Goal: Find specific page/section: Find specific page/section

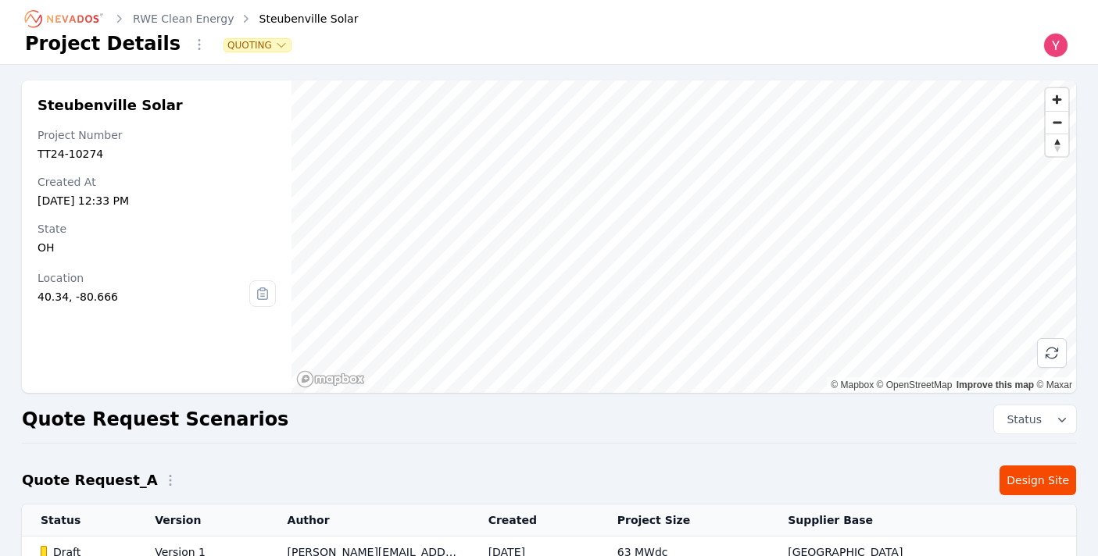
scroll to position [292, 0]
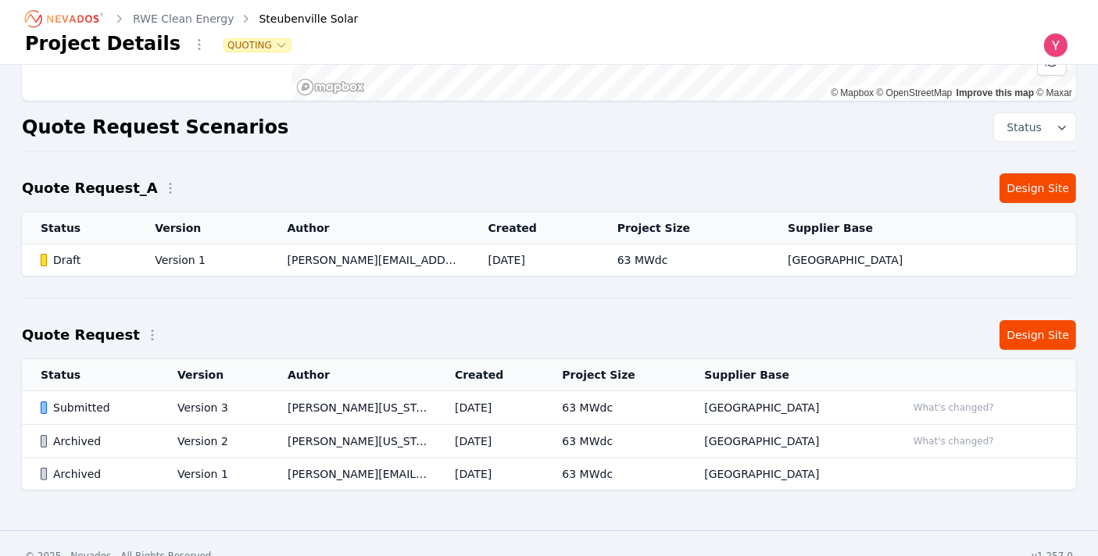
click at [73, 18] on icon "Breadcrumb" at bounding box center [73, 19] width 52 height 8
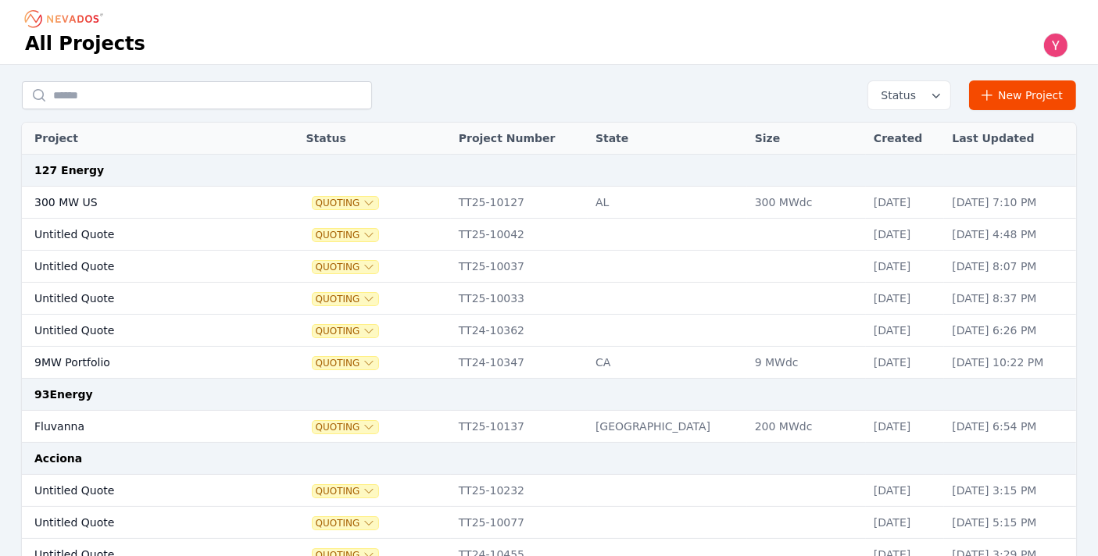
click at [268, 109] on div "Status New Project" at bounding box center [549, 95] width 1054 height 30
click at [246, 105] on input "text" at bounding box center [197, 95] width 350 height 28
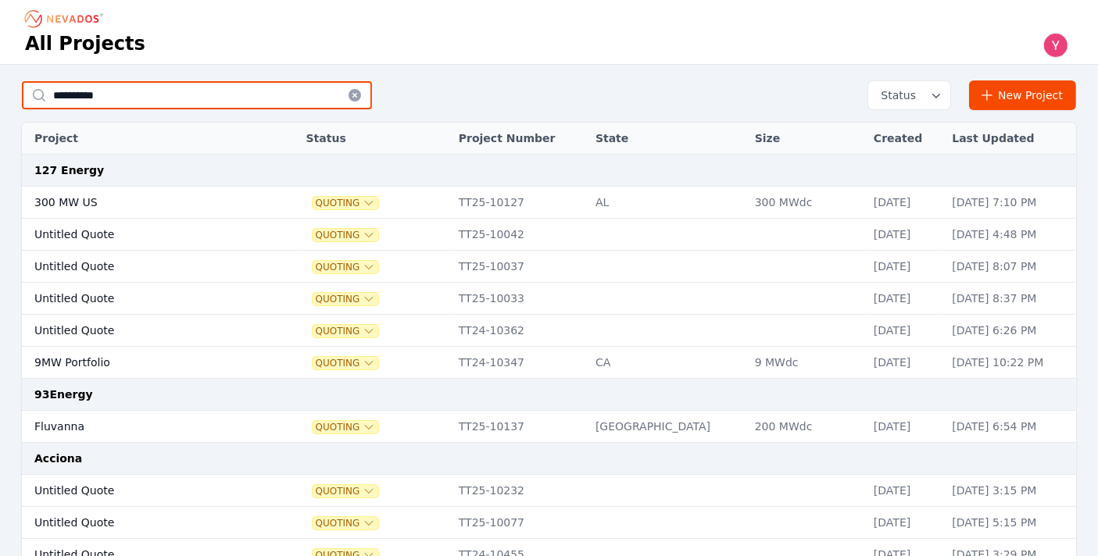
type input "**********"
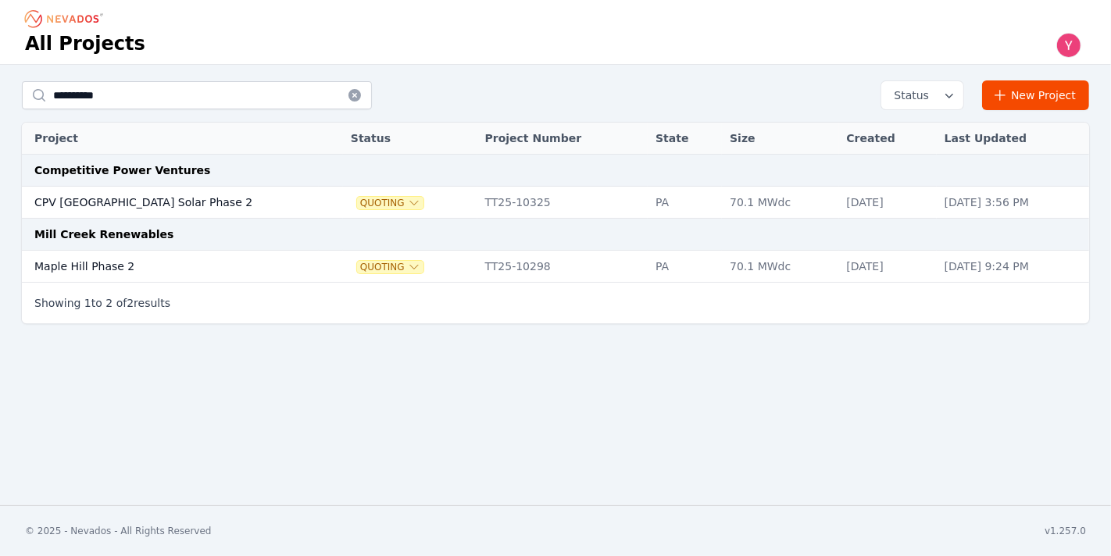
click at [267, 252] on td "Maple Hill Phase 2" at bounding box center [170, 267] width 297 height 32
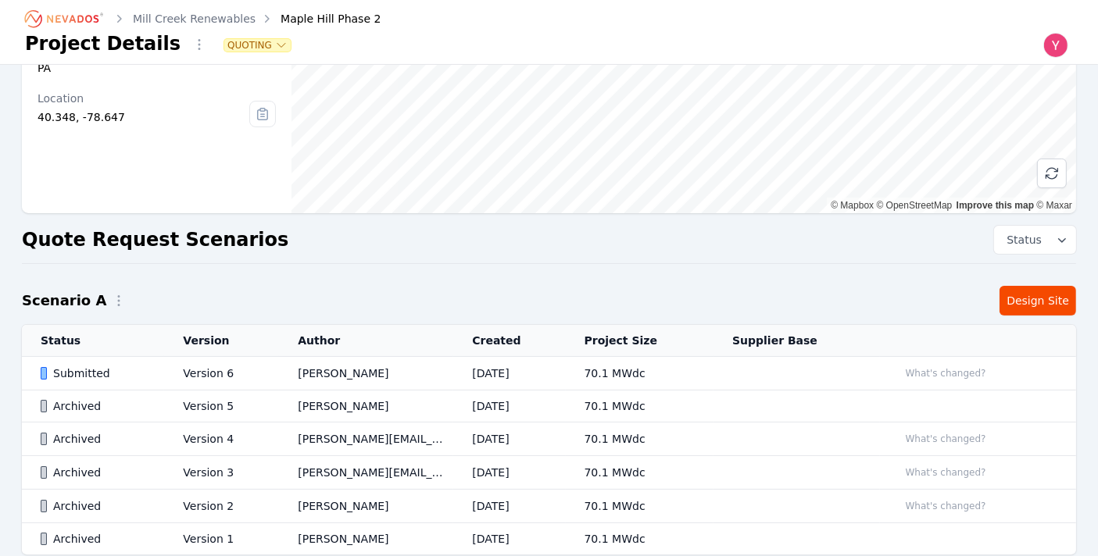
scroll to position [263, 0]
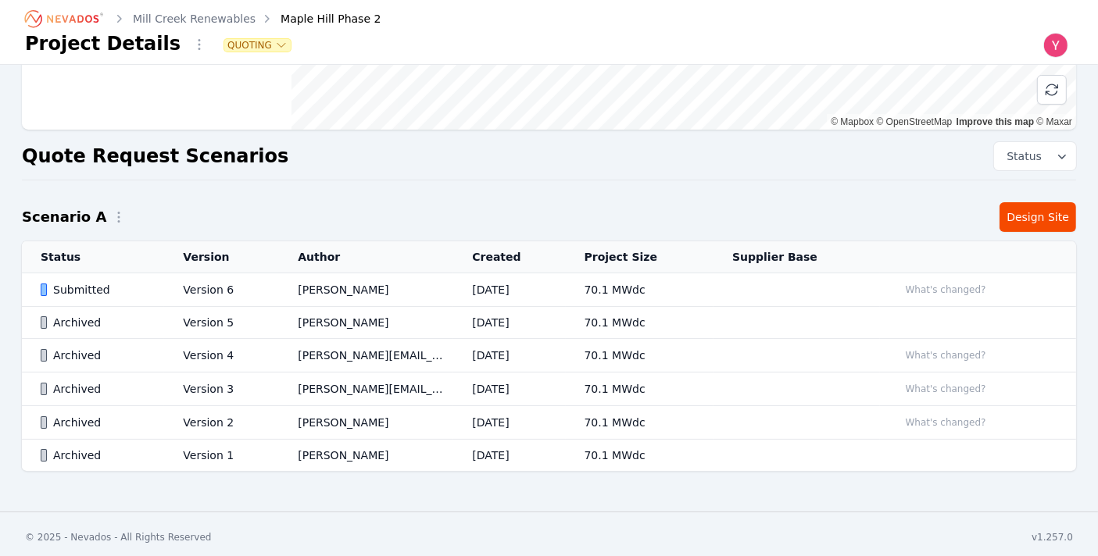
click at [248, 284] on td "Version 6" at bounding box center [221, 291] width 115 height 34
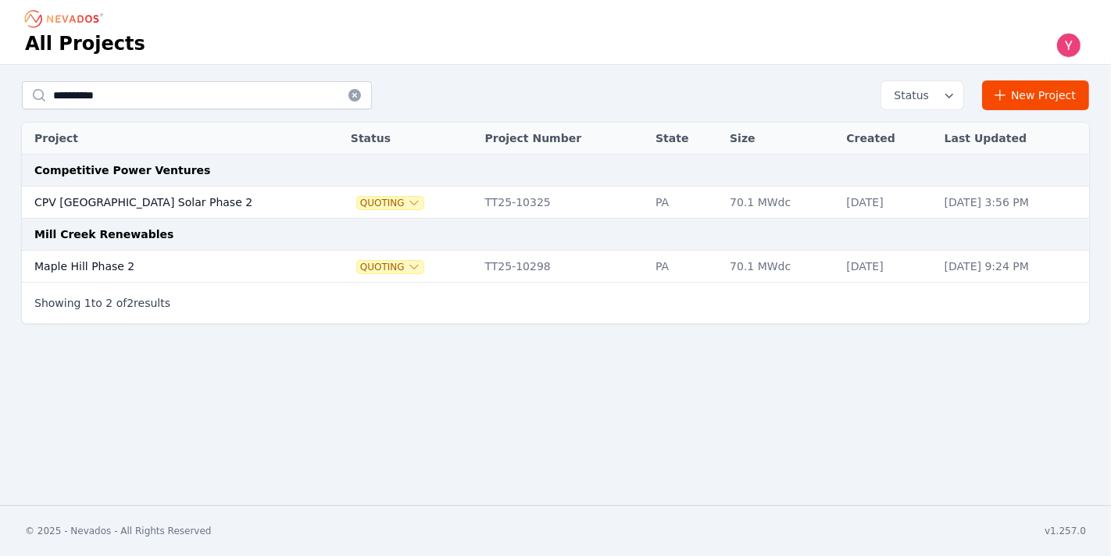
click at [130, 195] on td "CPV [GEOGRAPHIC_DATA] Solar Phase 2" at bounding box center [170, 203] width 297 height 32
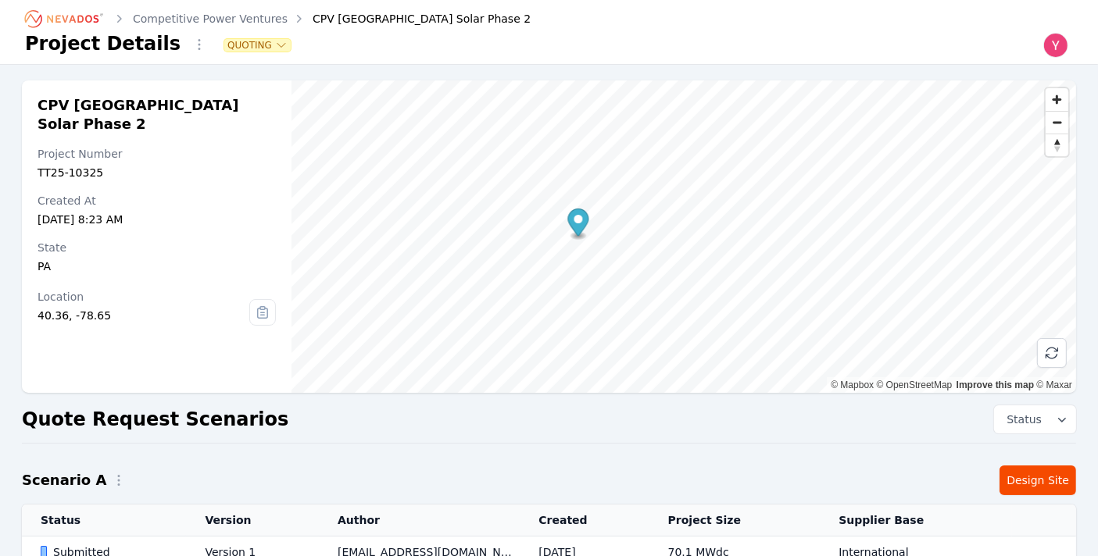
scroll to position [101, 0]
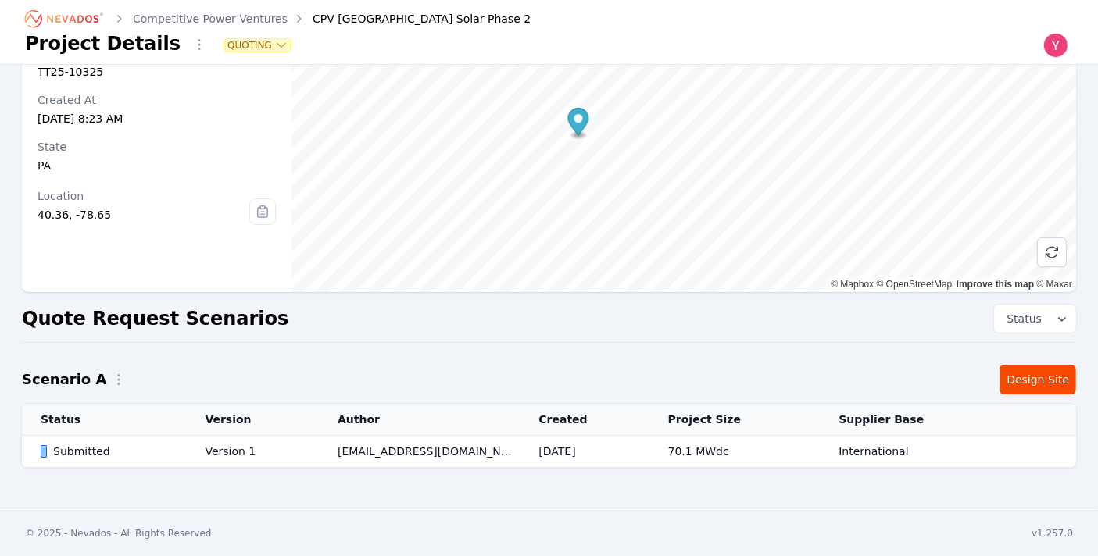
click at [307, 449] on td "Version 1" at bounding box center [252, 452] width 133 height 32
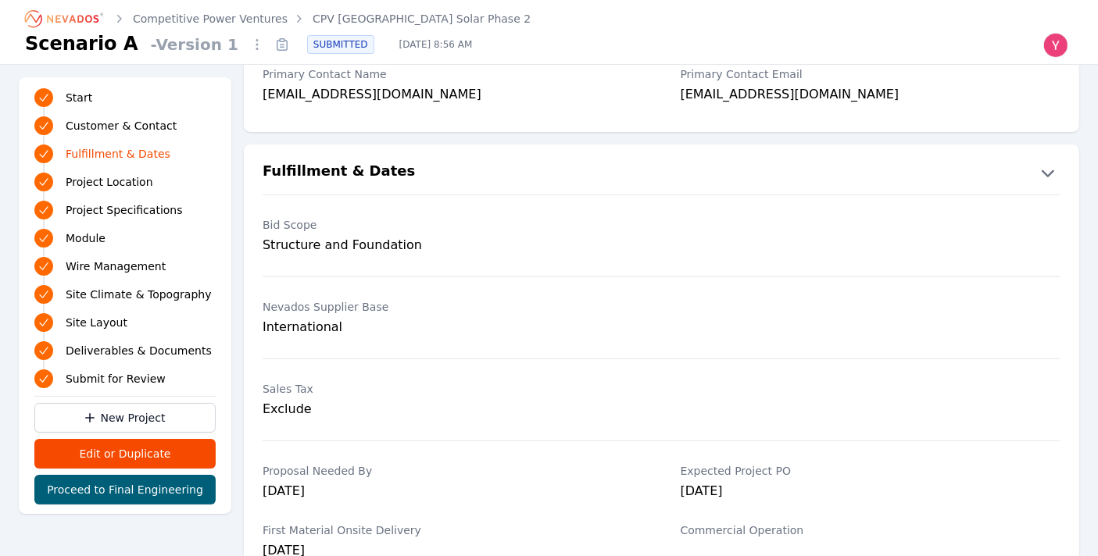
scroll to position [508, 0]
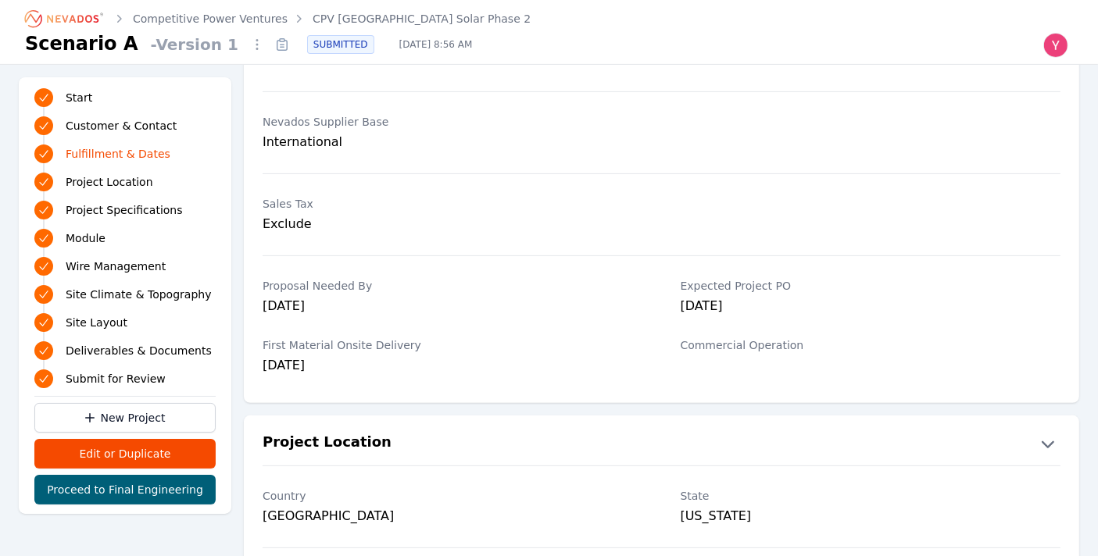
click at [326, 409] on section "Project Location Country [GEOGRAPHIC_DATA] [US_STATE] [GEOGRAPHIC_DATA] º Site …" at bounding box center [661, 555] width 835 height 292
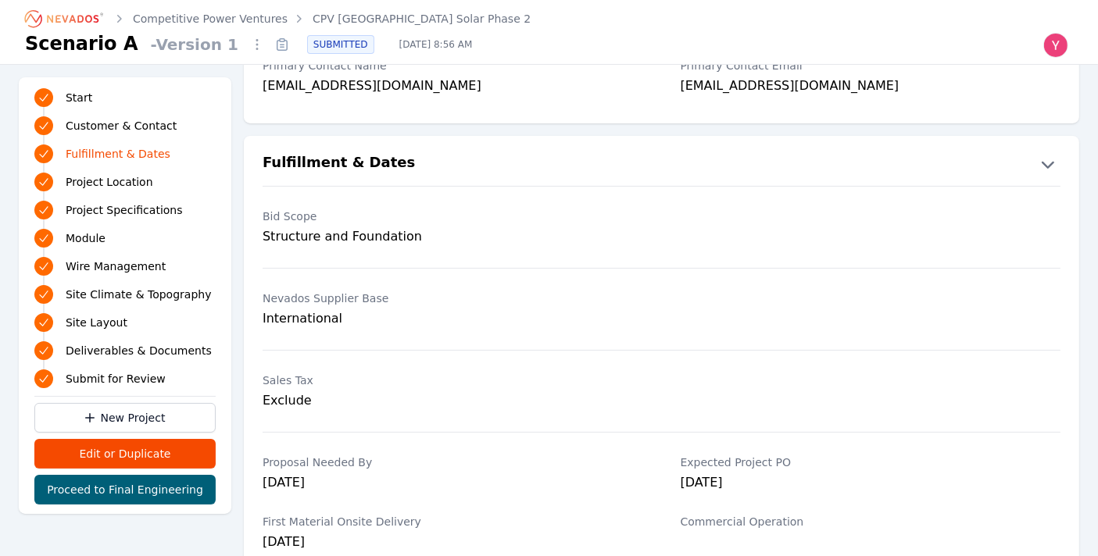
scroll to position [428, 0]
